Goal: Task Accomplishment & Management: Manage account settings

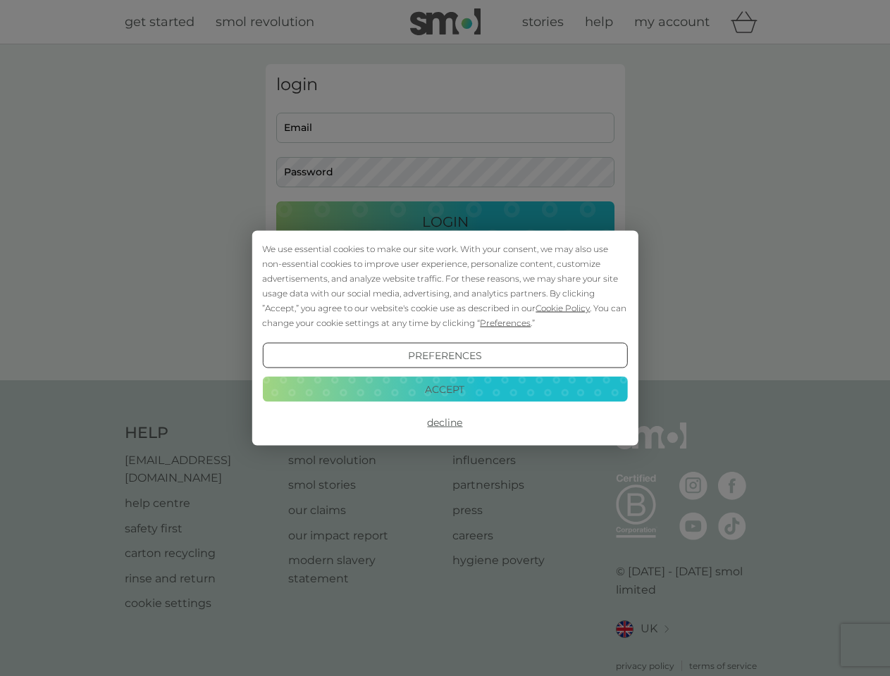
click at [563, 308] on span "Cookie Policy" at bounding box center [562, 308] width 54 height 11
click at [504, 323] on div "login Email Password Login ● ● ● ● ● ● ● ● ● ● ● ● ● ● ● ● ● ● ● ● ● ● ● ● ● ● …" at bounding box center [445, 212] width 359 height 297
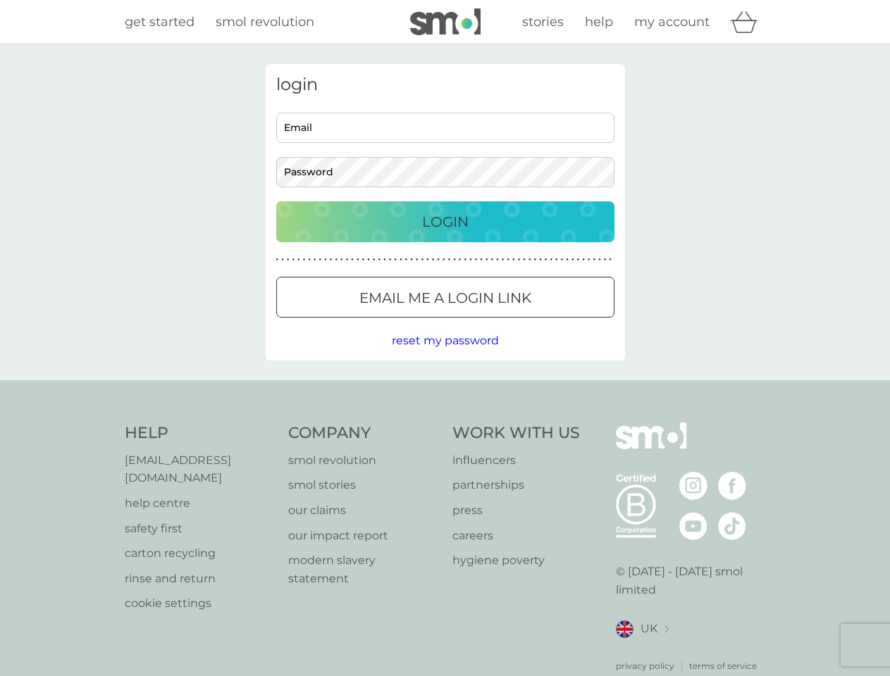
click at [445, 356] on div "login Email Password Login ● ● ● ● ● ● ● ● ● ● ● ● ● ● ● ● ● ● ● ● ● ● ● ● ● ● …" at bounding box center [445, 212] width 359 height 297
click at [445, 423] on div "Help [EMAIL_ADDRESS][DOMAIN_NAME] help centre safety first carton recycling rin…" at bounding box center [445, 548] width 641 height 250
click at [445, 389] on div "Help [EMAIL_ADDRESS][DOMAIN_NAME] help centre safety first carton recycling rin…" at bounding box center [445, 547] width 890 height 335
